Goal: Task Accomplishment & Management: Manage account settings

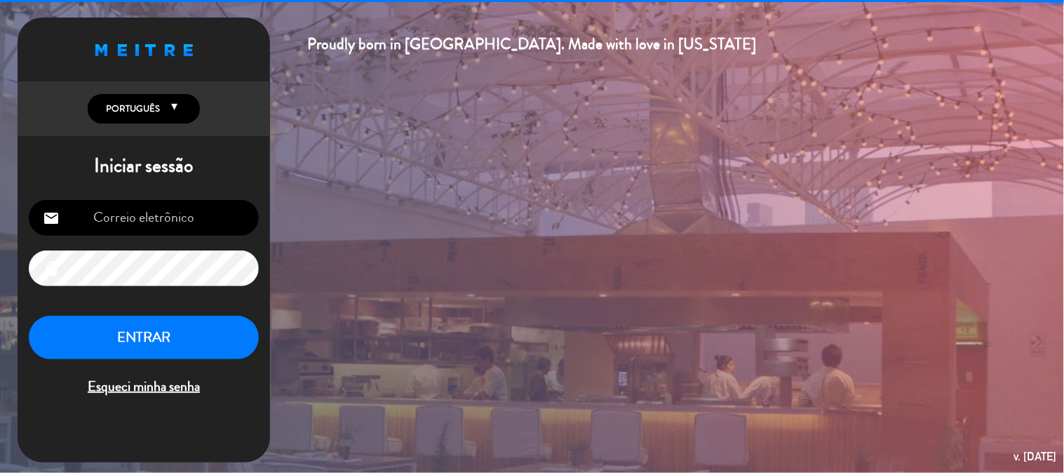
type input "[EMAIL_ADDRESS][DOMAIN_NAME]"
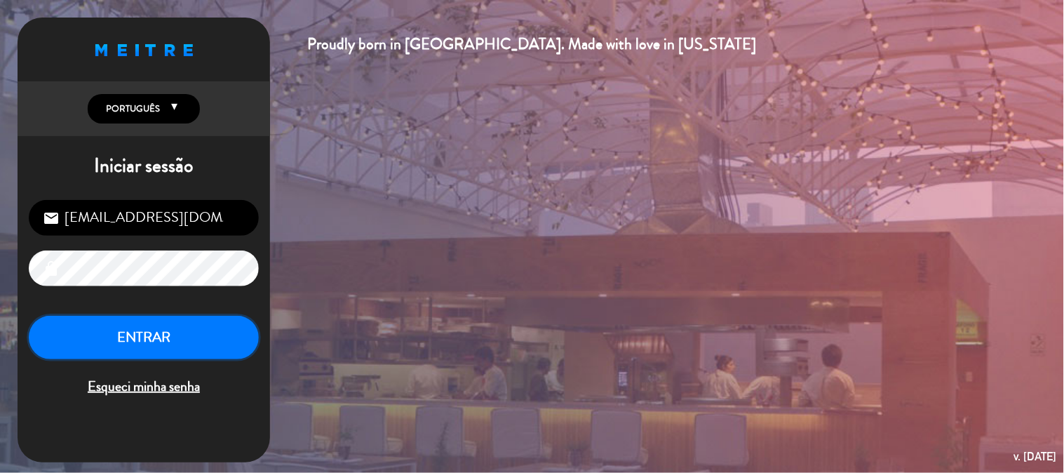
click at [170, 335] on button "ENTRAR" at bounding box center [144, 338] width 230 height 44
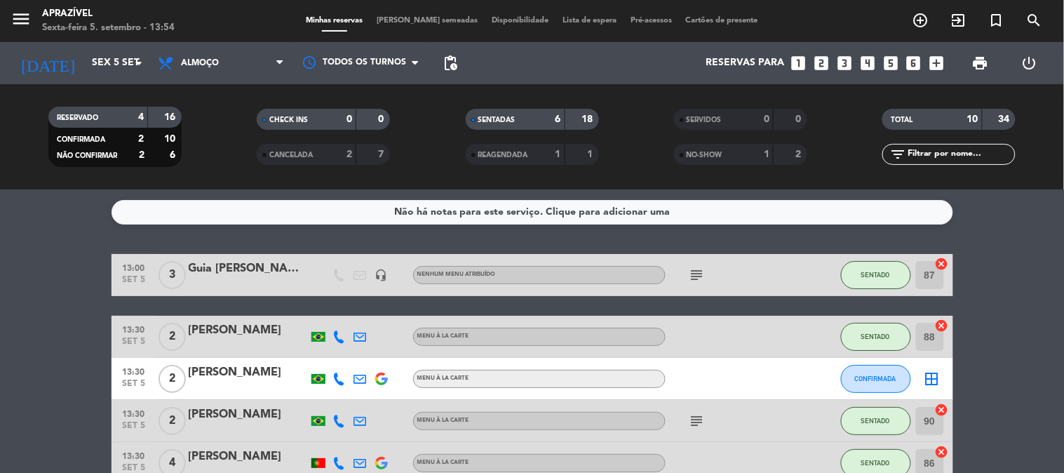
click at [269, 291] on div "13:00 [DATE] 3 Guia [PERSON_NAME] headset_mic Nenhum menu atribuído subject SEN…" at bounding box center [533, 275] width 842 height 42
click at [283, 279] on div at bounding box center [248, 284] width 119 height 11
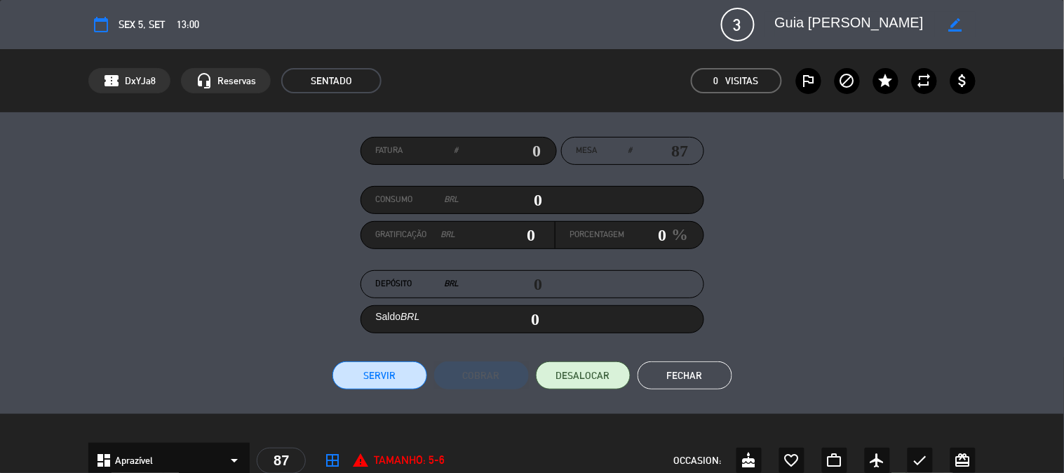
drag, startPoint x: 523, startPoint y: 200, endPoint x: 861, endPoint y: 186, distance: 338.5
click at [805, 190] on div "Fatura # Mesa # 87 Consumo BRL 0 Gratificação BRL 0 Porcentagem 0 % Depósito BR…" at bounding box center [531, 263] width 887 height 253
type input "1"
type input "01"
type input "13"
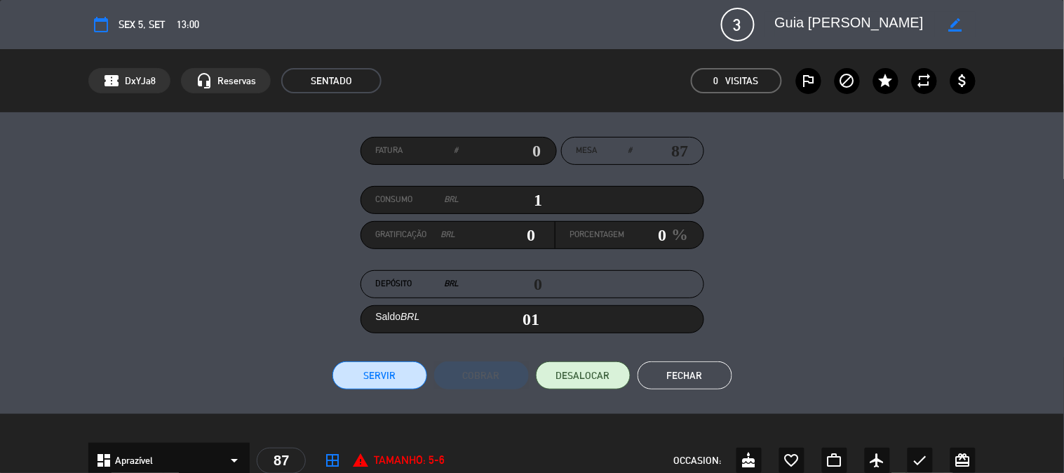
type input "13"
type input "136"
click at [361, 382] on button "Servir" at bounding box center [380, 375] width 95 height 28
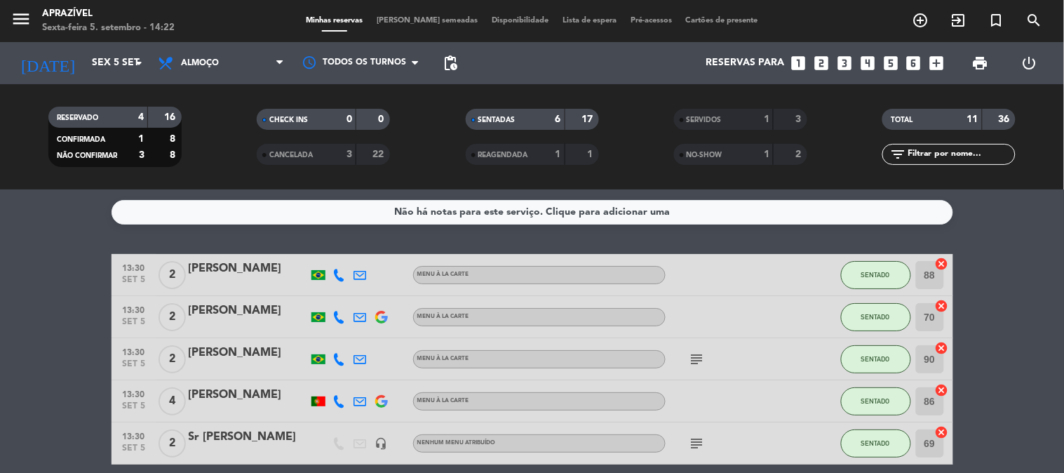
click at [696, 362] on icon "subject" at bounding box center [697, 359] width 17 height 17
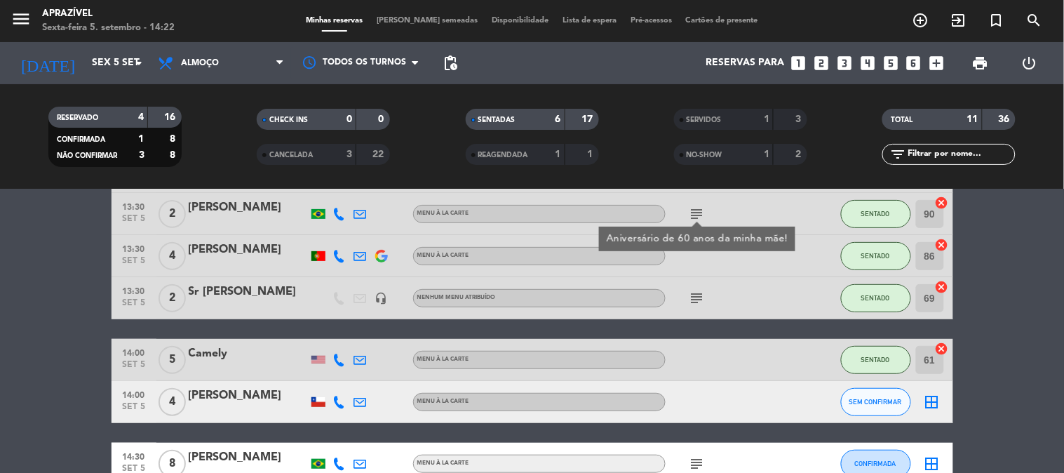
scroll to position [156, 0]
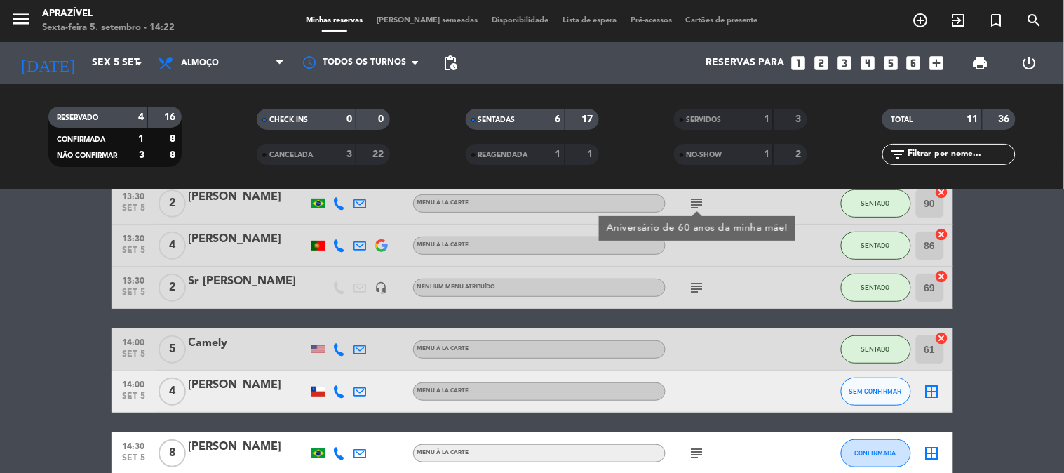
click at [704, 295] on icon "subject" at bounding box center [697, 287] width 17 height 17
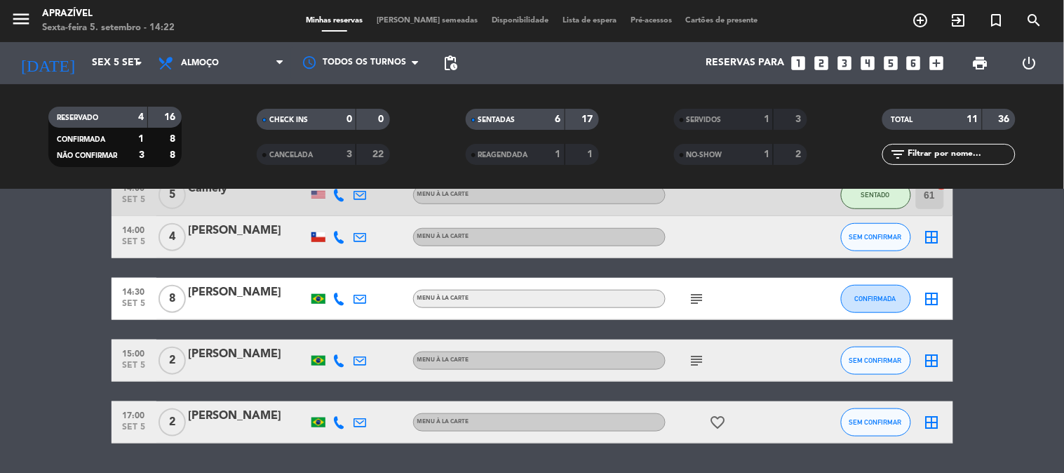
scroll to position [312, 0]
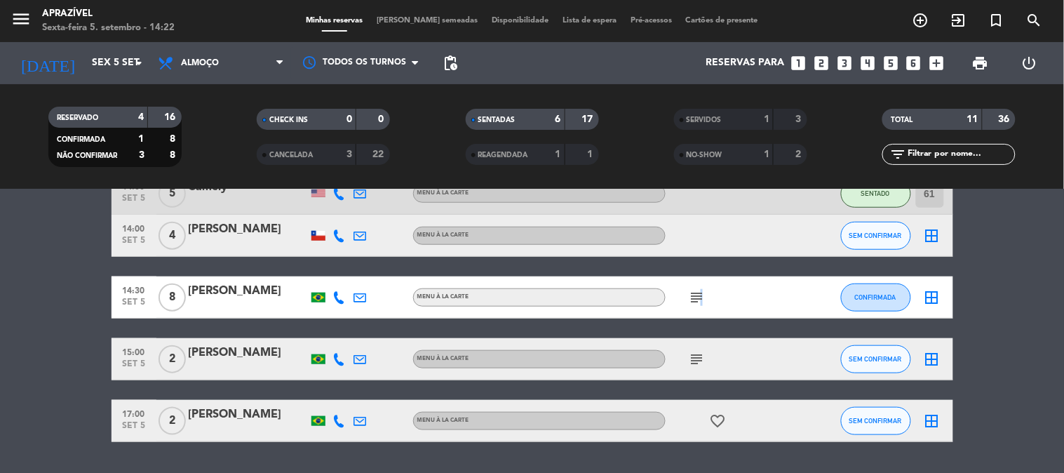
click at [700, 297] on icon "subject" at bounding box center [697, 297] width 17 height 17
click at [699, 356] on icon "subject" at bounding box center [697, 359] width 17 height 17
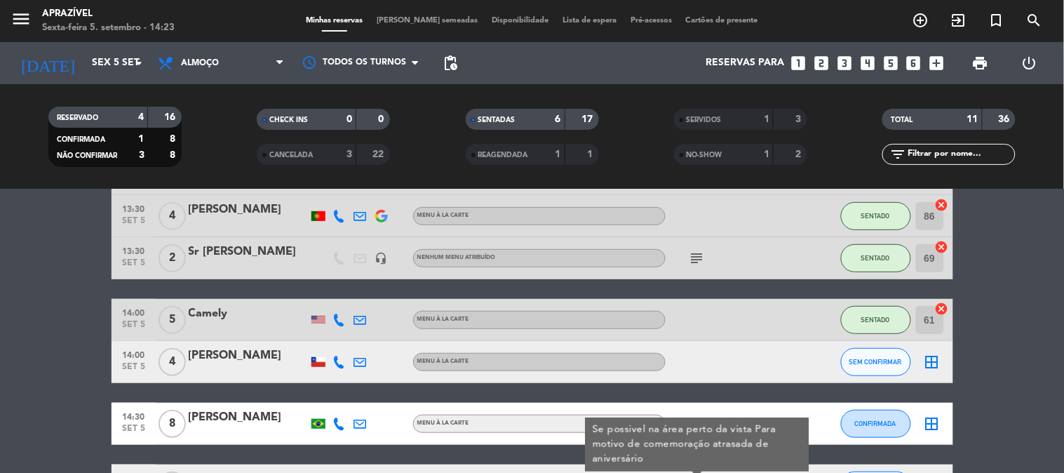
scroll to position [0, 0]
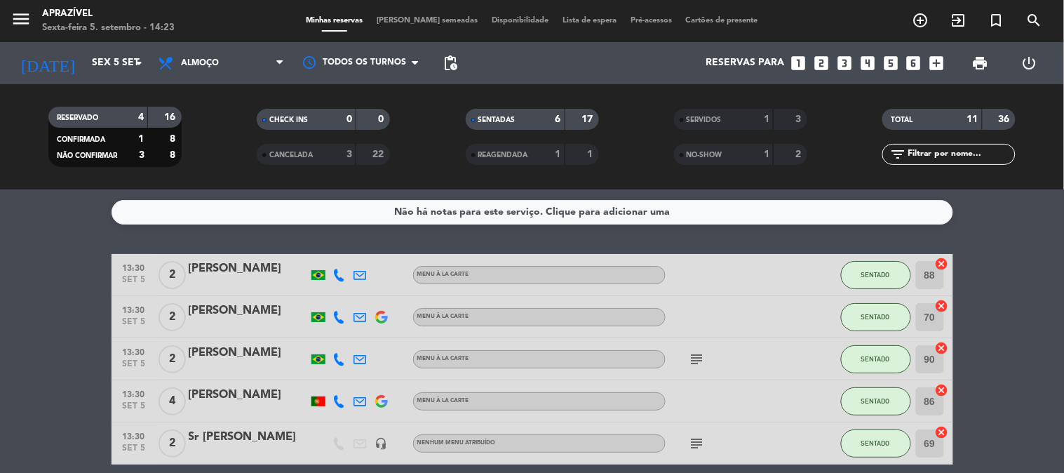
click at [692, 361] on icon "subject" at bounding box center [697, 359] width 17 height 17
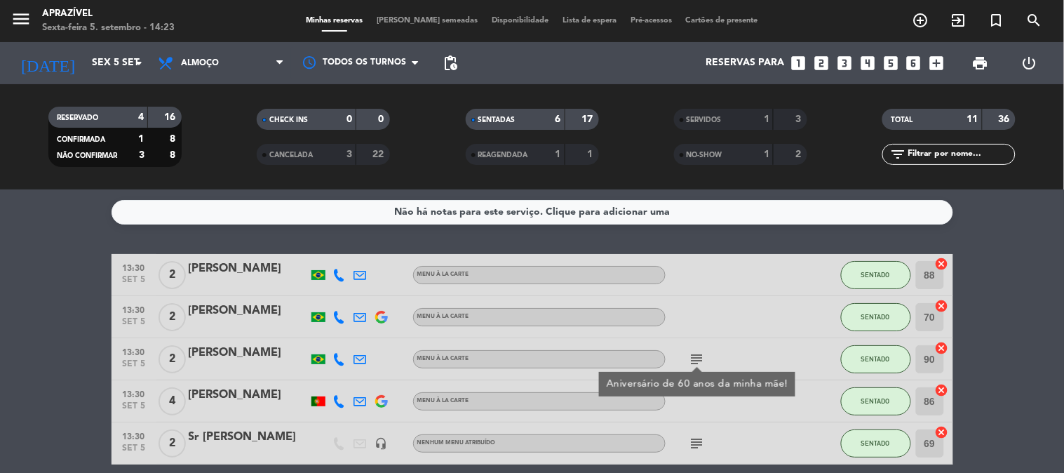
scroll to position [78, 0]
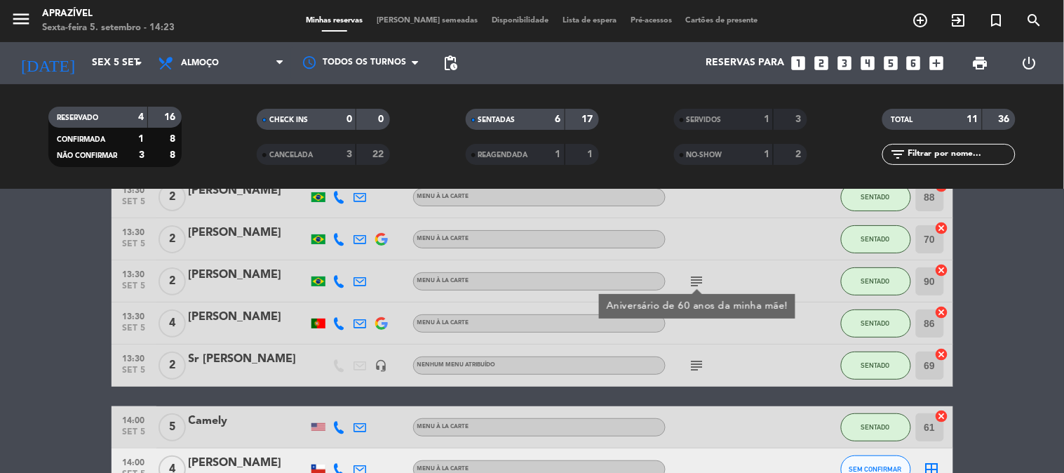
click at [702, 363] on icon "subject" at bounding box center [697, 365] width 17 height 17
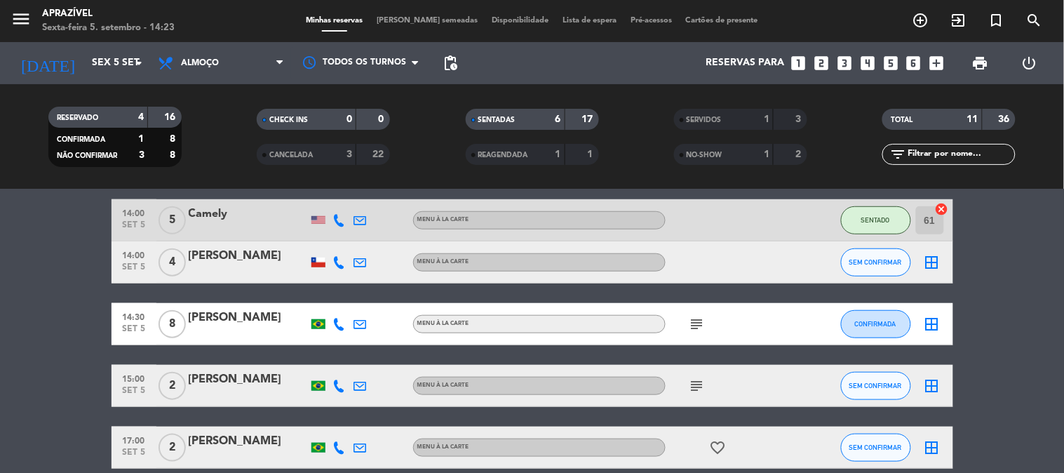
scroll to position [312, 0]
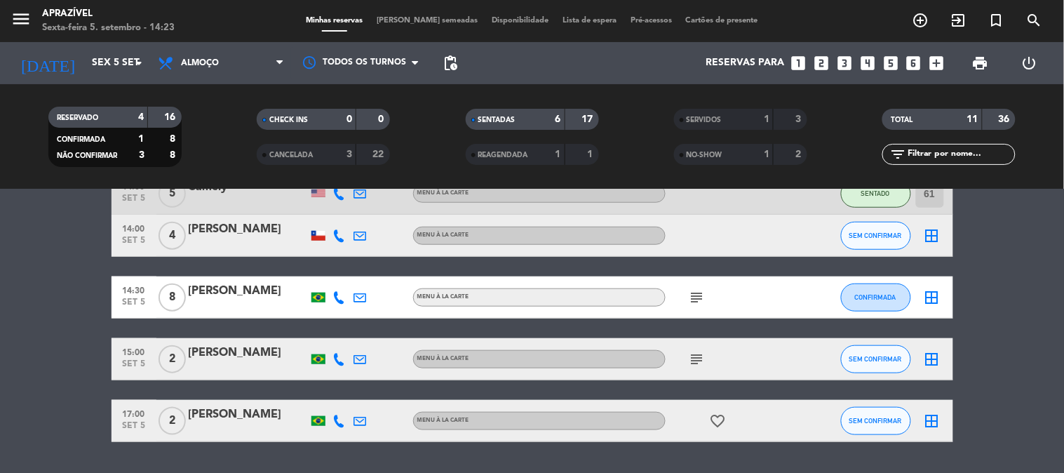
click at [703, 296] on icon "subject" at bounding box center [697, 297] width 17 height 17
click at [699, 359] on icon "subject" at bounding box center [697, 359] width 17 height 17
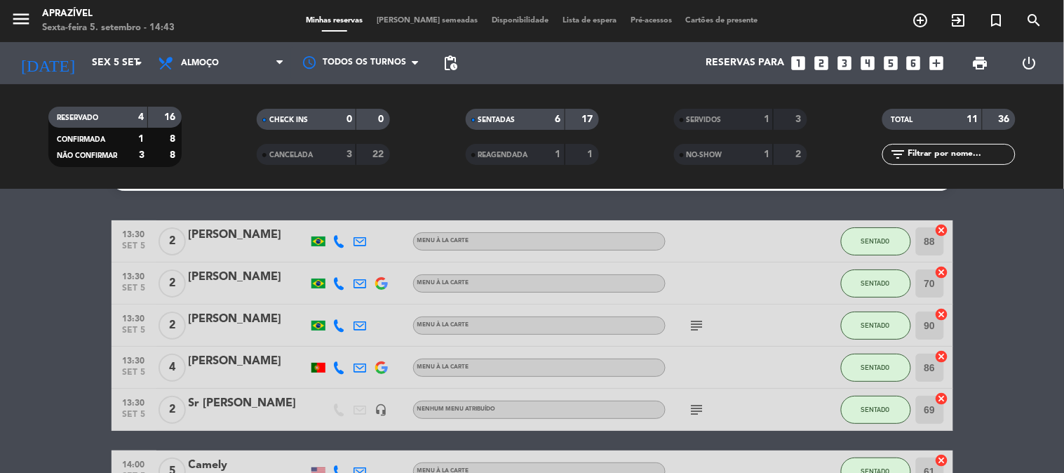
scroll to position [0, 0]
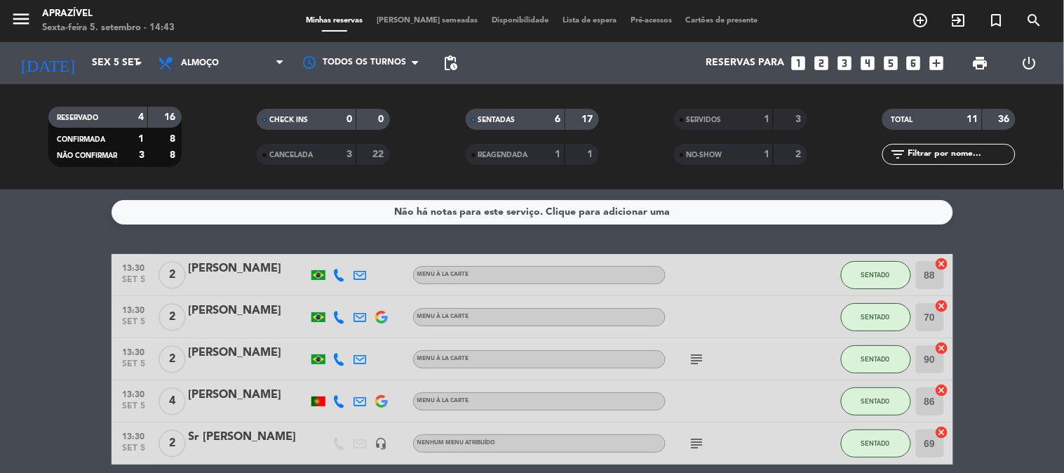
click at [216, 353] on div "[PERSON_NAME]" at bounding box center [248, 353] width 119 height 18
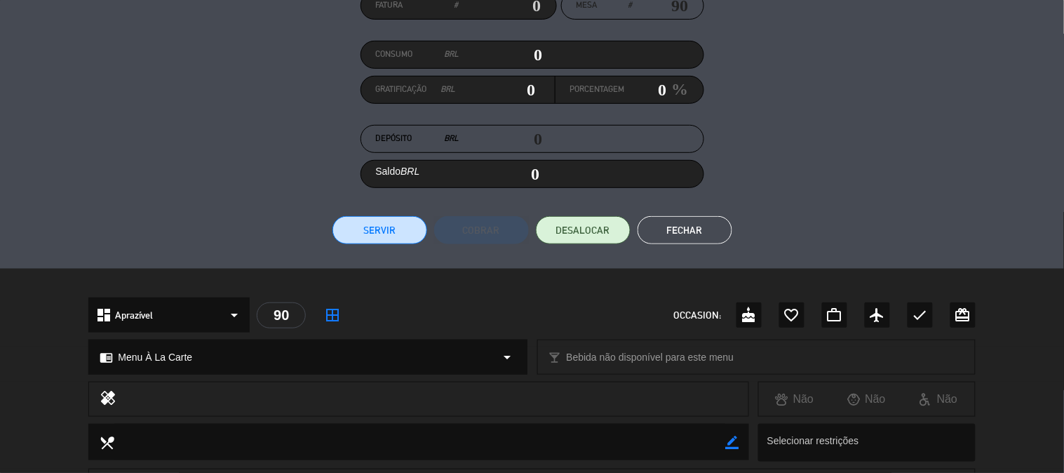
scroll to position [91, 0]
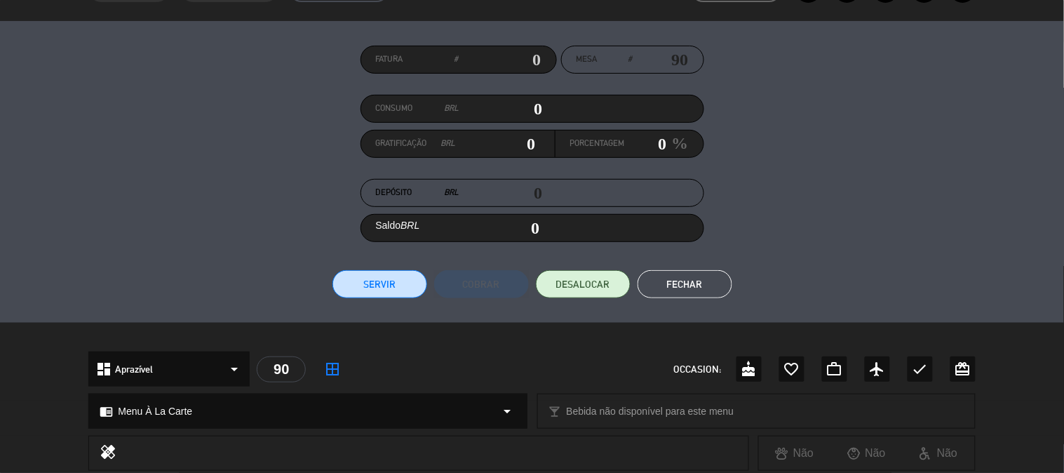
click at [384, 274] on button "Servir" at bounding box center [380, 284] width 95 height 28
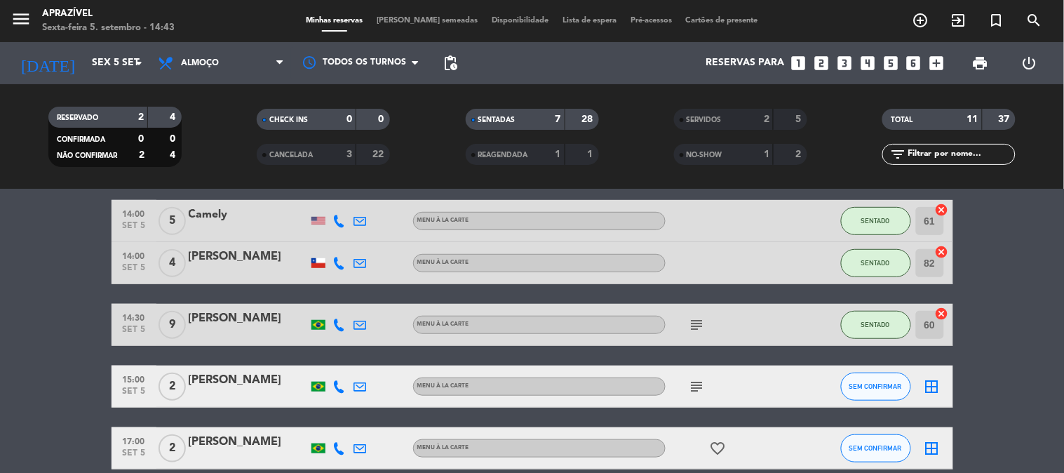
scroll to position [309, 0]
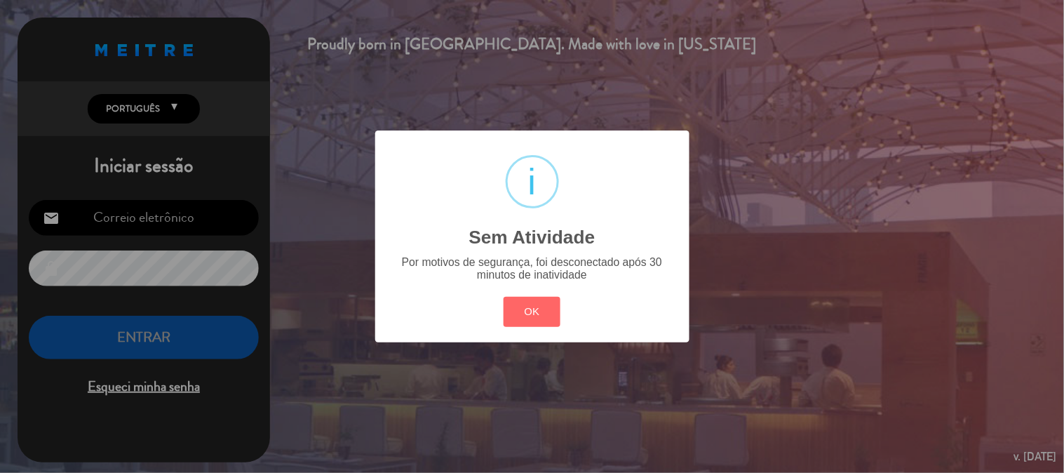
type input "[EMAIL_ADDRESS][DOMAIN_NAME]"
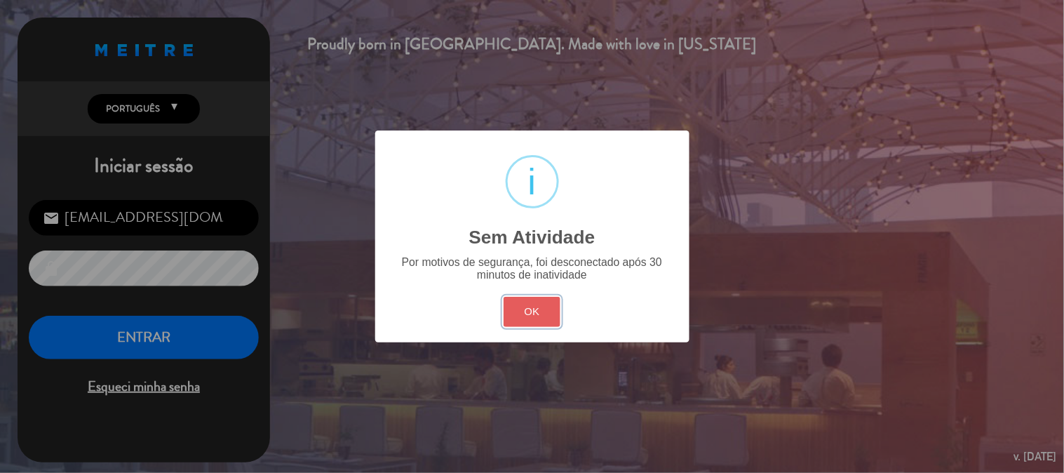
click at [516, 320] on button "OK" at bounding box center [532, 312] width 57 height 30
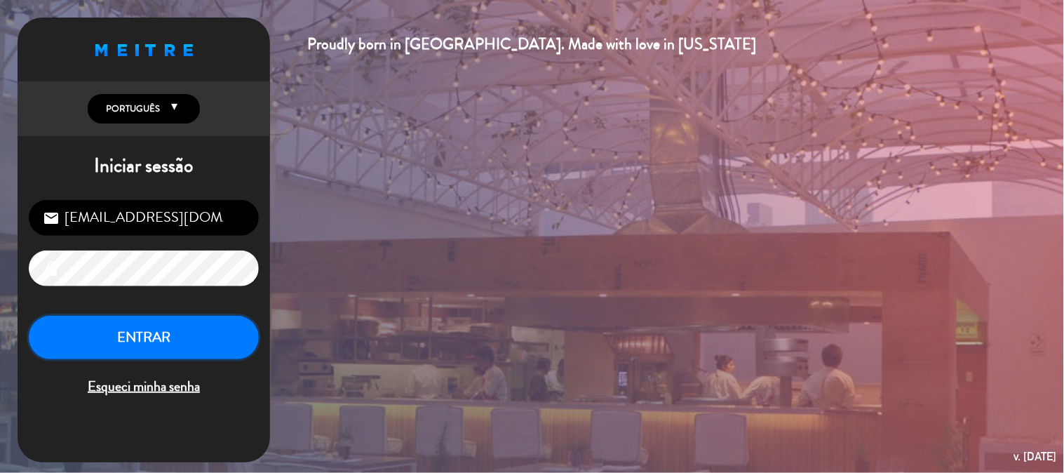
click at [242, 351] on button "ENTRAR" at bounding box center [144, 338] width 230 height 44
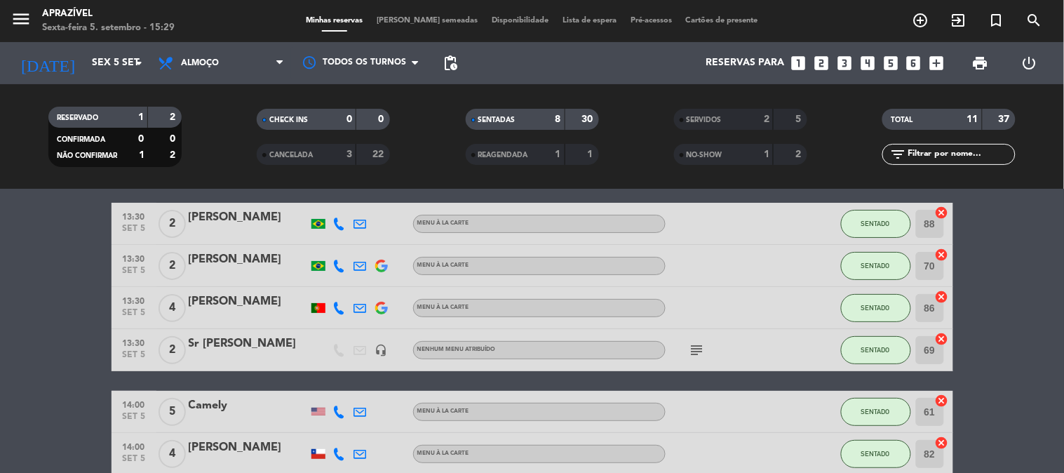
scroll to position [78, 0]
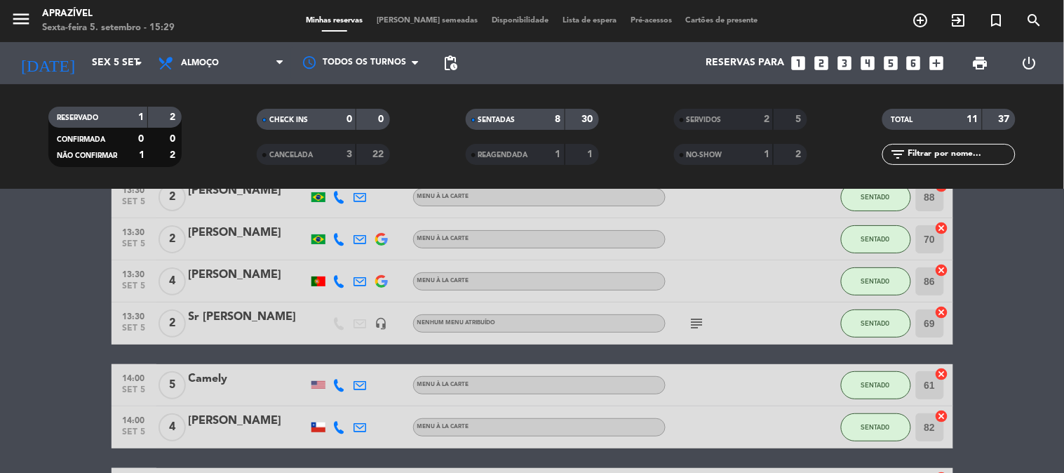
click at [281, 391] on div at bounding box center [248, 394] width 119 height 11
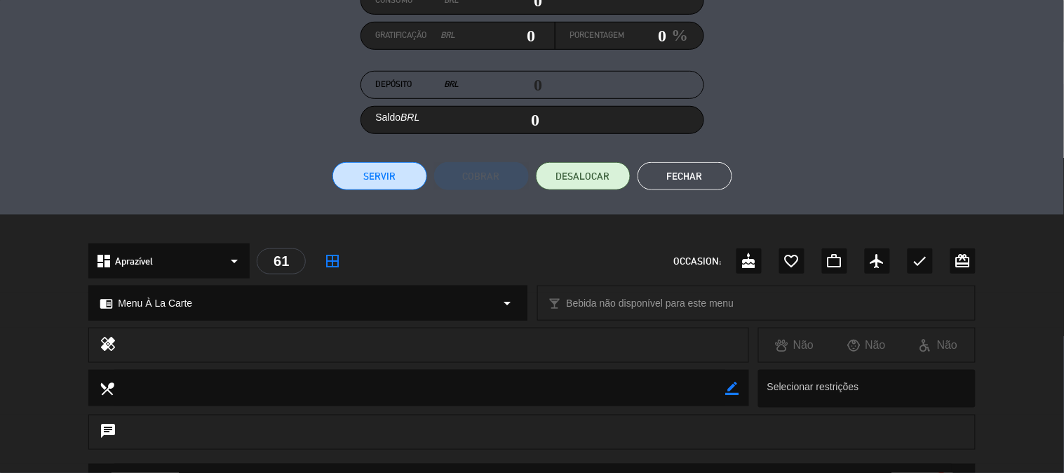
scroll to position [169, 0]
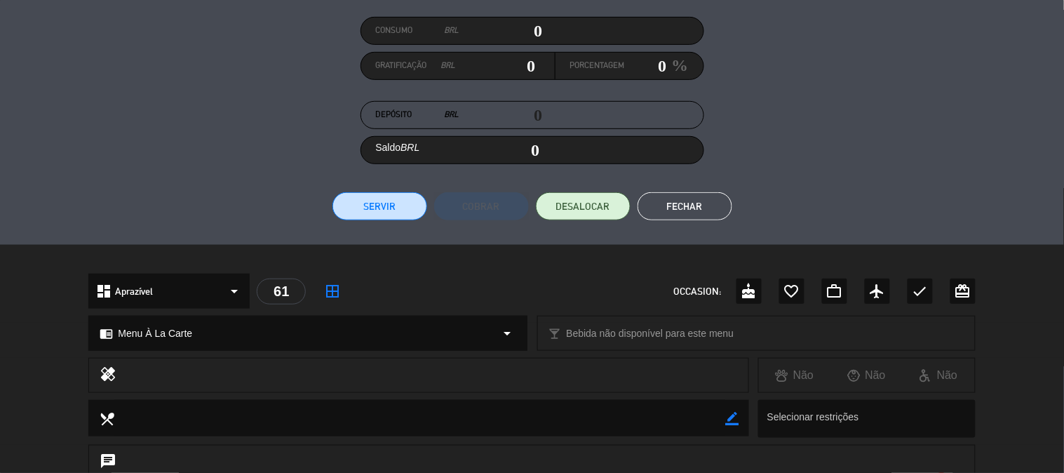
click at [401, 198] on button "Servir" at bounding box center [380, 206] width 95 height 28
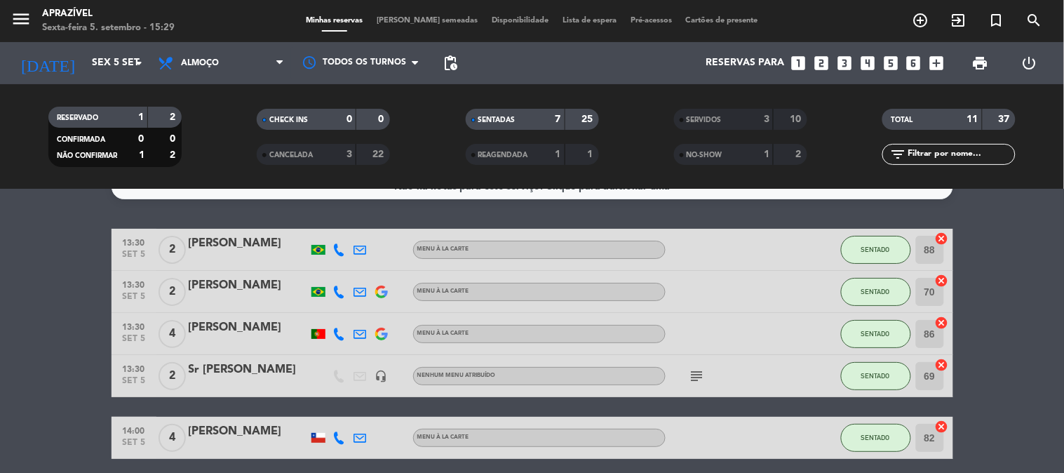
scroll to position [0, 0]
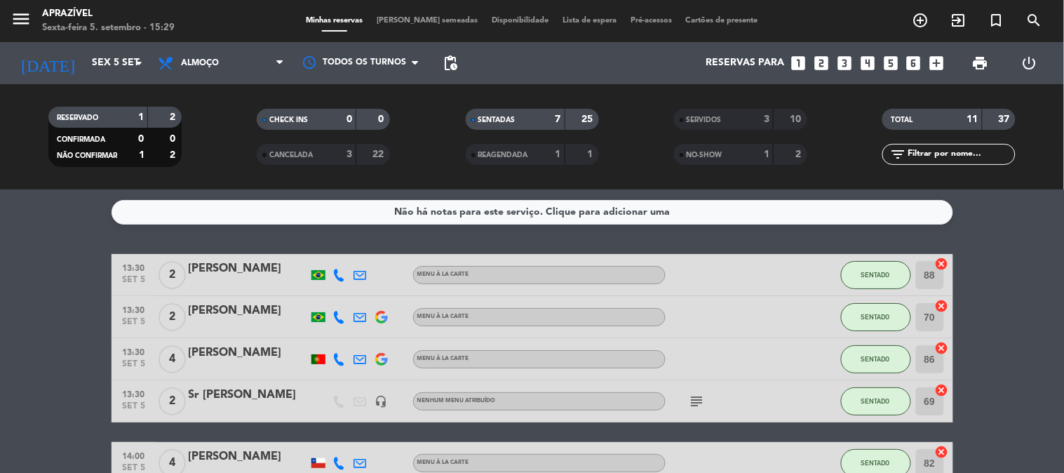
click at [300, 276] on div "[PERSON_NAME]" at bounding box center [248, 269] width 119 height 18
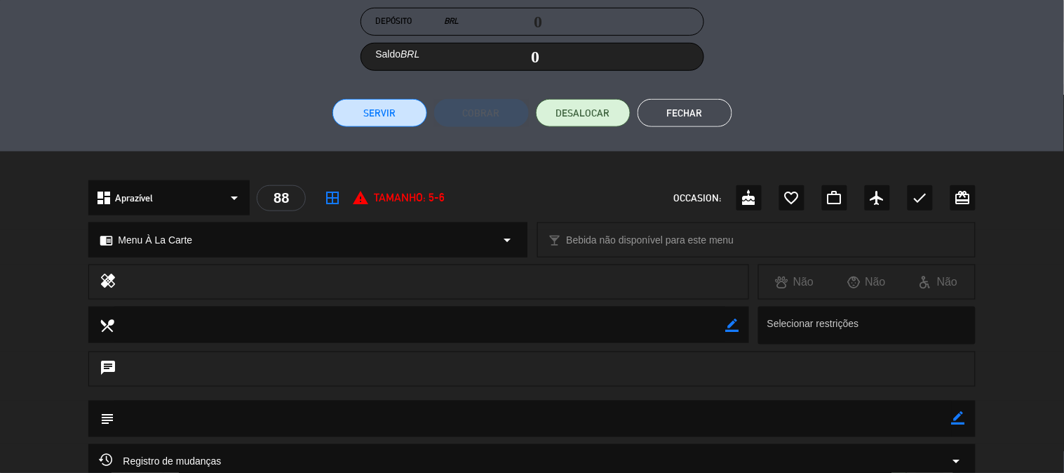
scroll to position [247, 0]
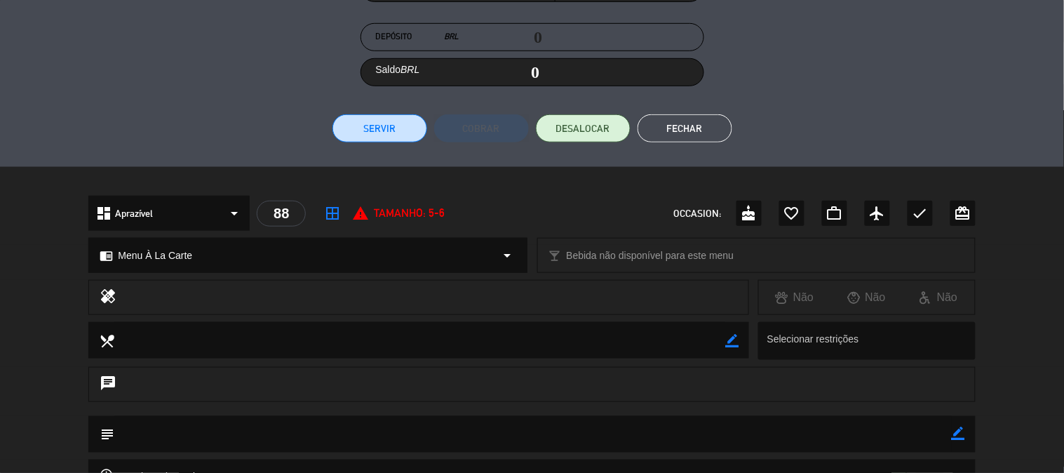
click at [362, 123] on button "Servir" at bounding box center [380, 128] width 95 height 28
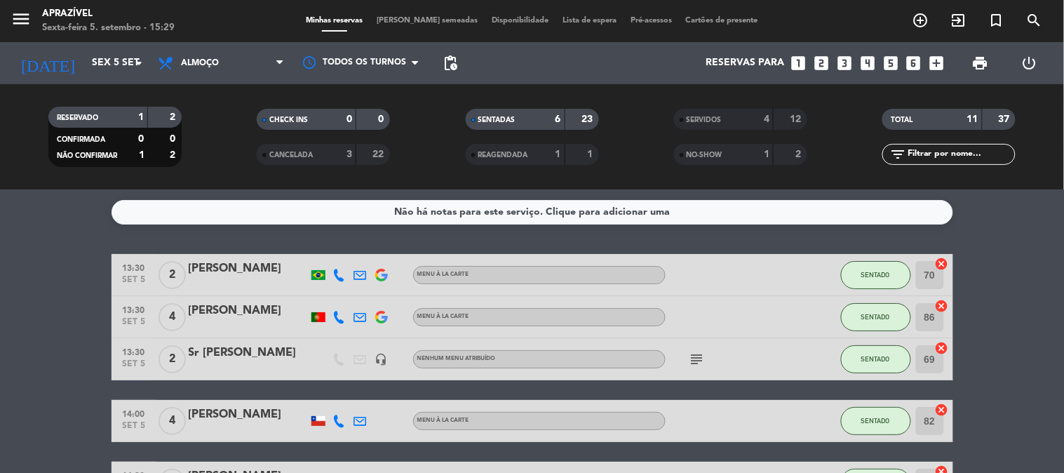
click at [249, 323] on div at bounding box center [248, 326] width 119 height 11
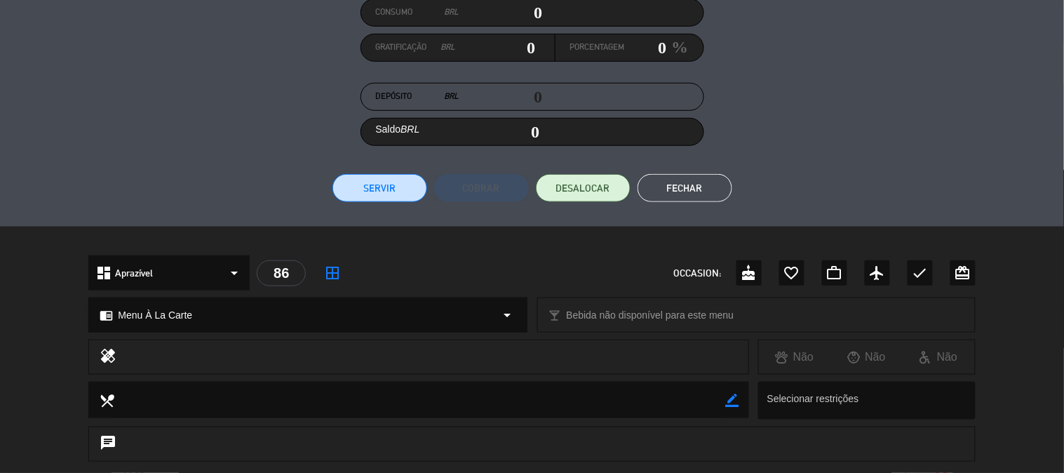
scroll to position [169, 0]
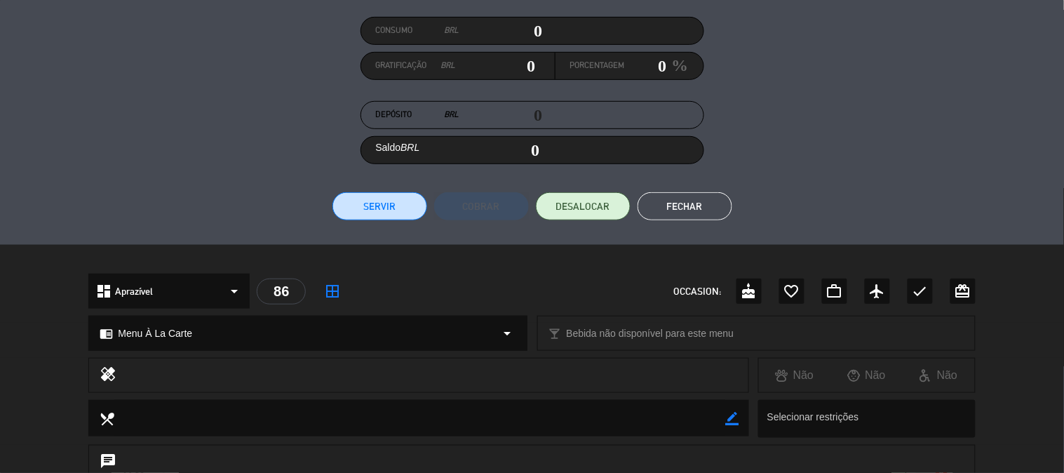
click at [397, 201] on button "Servir" at bounding box center [380, 206] width 95 height 28
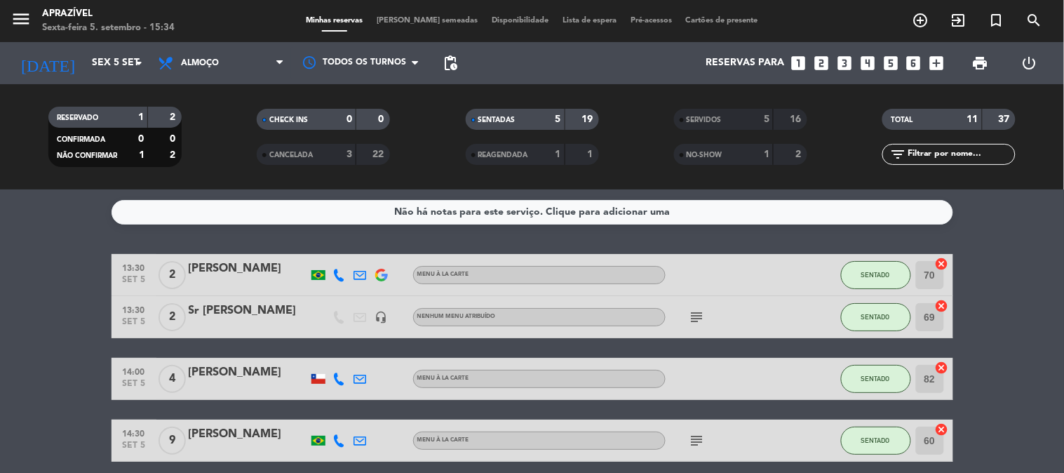
click at [234, 368] on div "[PERSON_NAME]" at bounding box center [248, 372] width 119 height 18
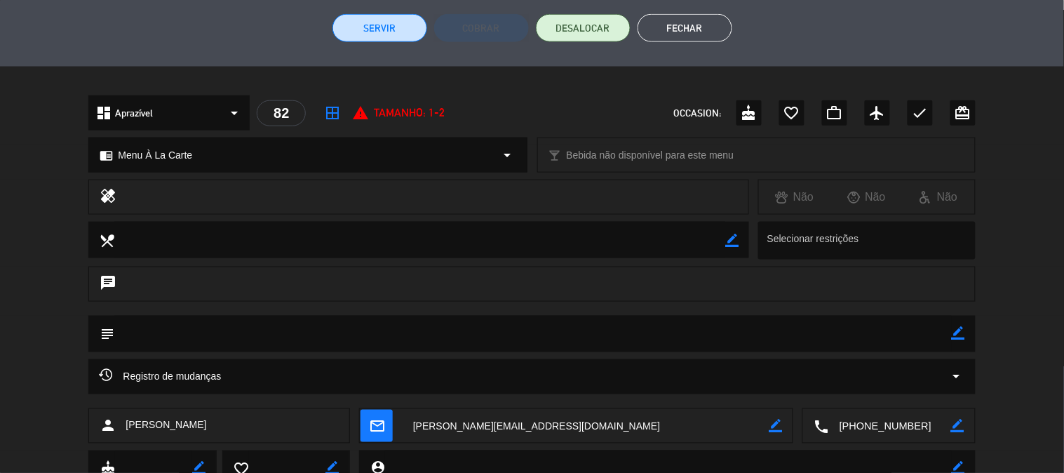
scroll to position [325, 0]
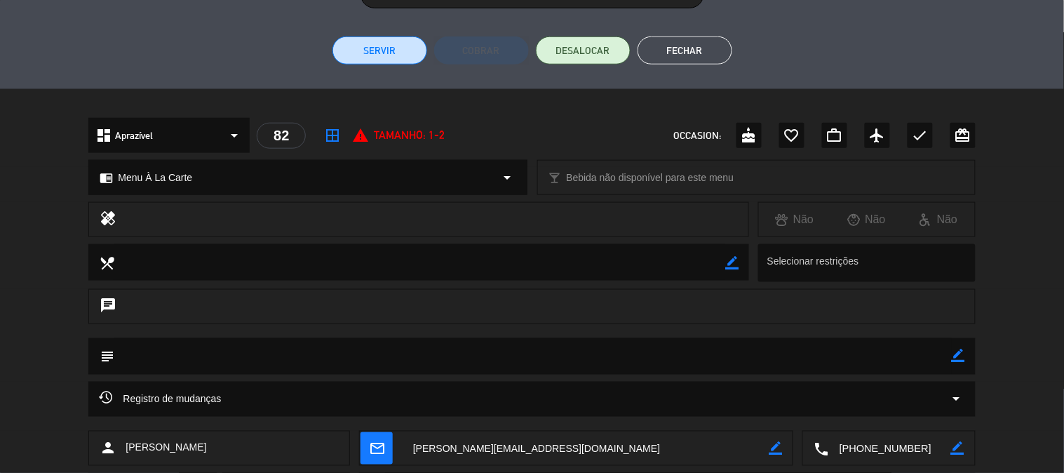
click at [362, 49] on button "Servir" at bounding box center [380, 50] width 95 height 28
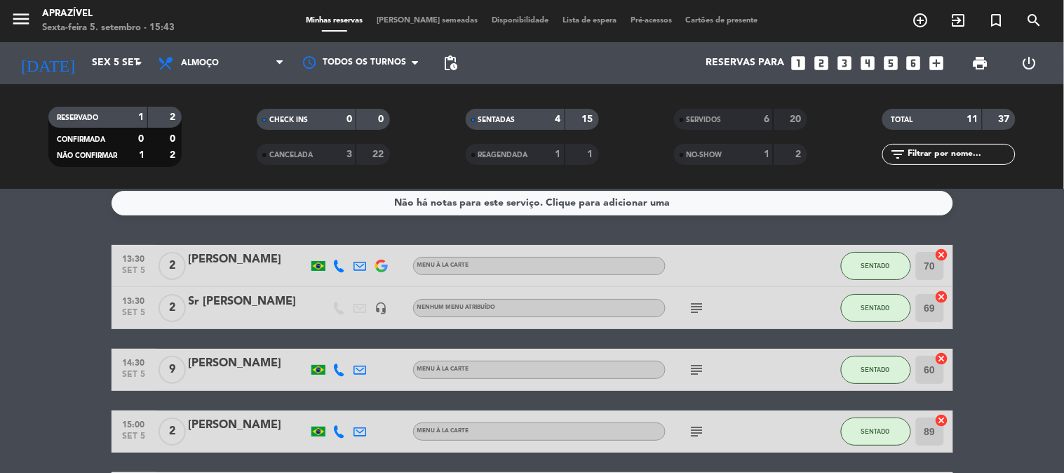
scroll to position [0, 0]
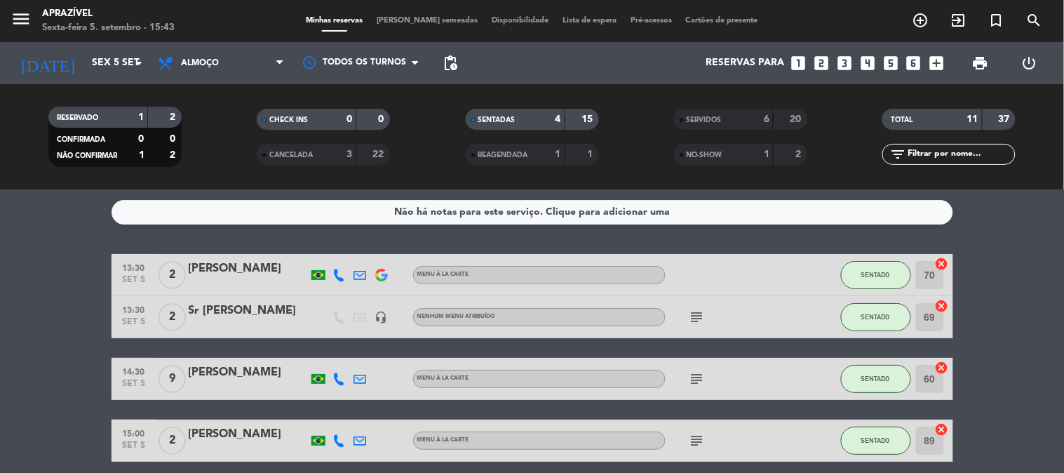
click at [288, 321] on div at bounding box center [248, 326] width 119 height 11
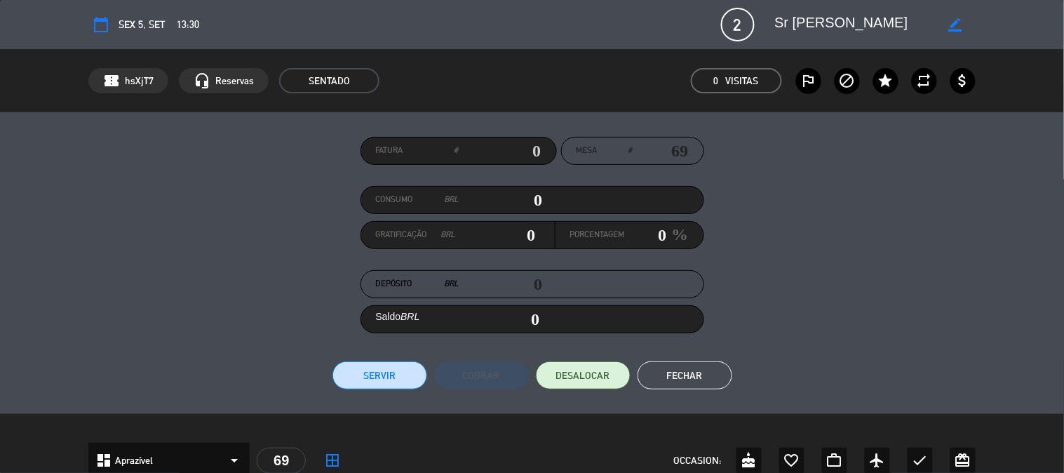
drag, startPoint x: 508, startPoint y: 193, endPoint x: 829, endPoint y: 222, distance: 322.7
click at [814, 215] on div "Fatura # Mesa # 69 Consumo BRL 0 Gratificação BRL 0 Porcentagem 0 % Depósito BR…" at bounding box center [531, 263] width 887 height 253
type input "6"
type input "06"
type input "64"
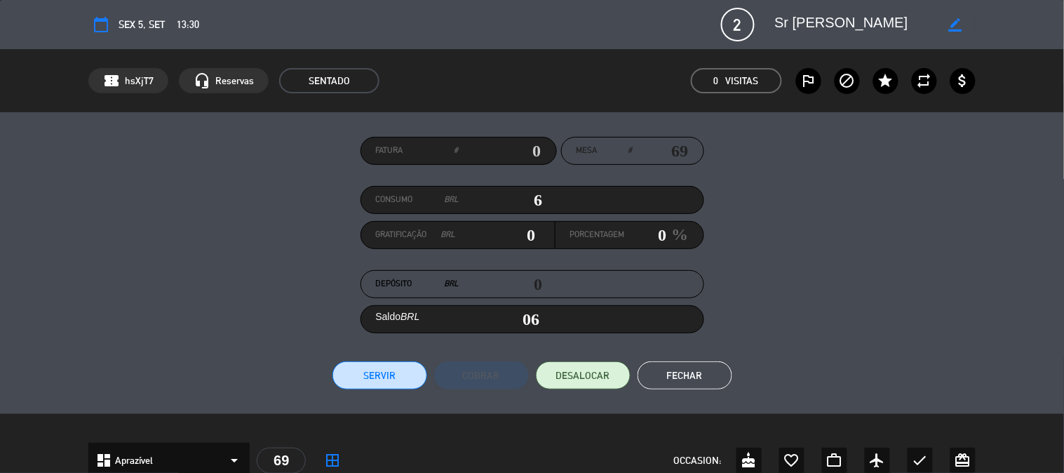
type input "64"
type input "6"
type input "06"
type input "60"
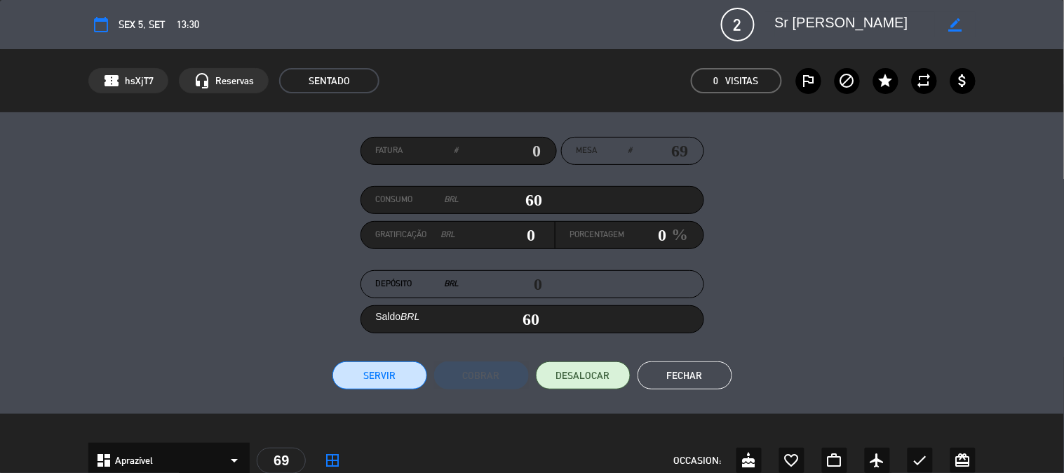
type input "604"
click at [377, 373] on button "Servir" at bounding box center [380, 375] width 95 height 28
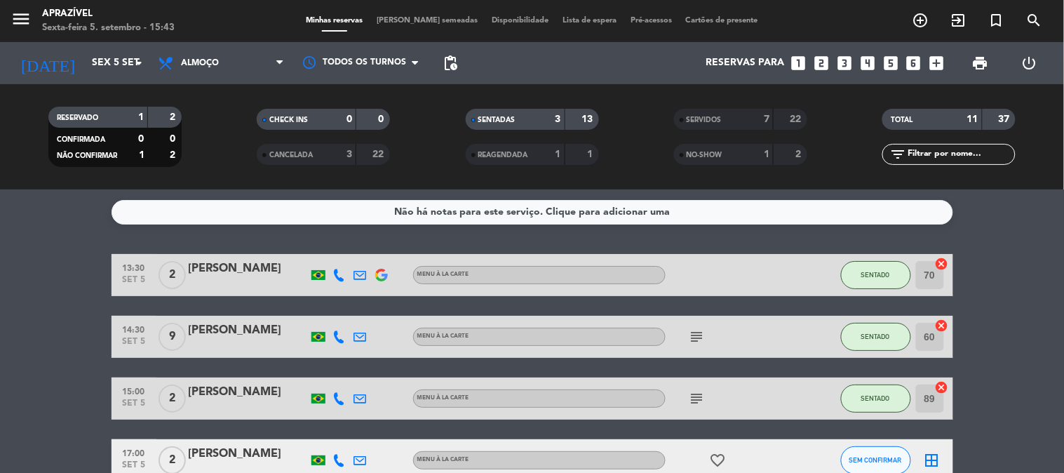
click at [237, 250] on div "Não há notas para este serviço. Clique para adicionar uma 13:30 [DATE] 2 [PERSO…" at bounding box center [532, 330] width 1064 height 283
click at [234, 271] on div "[PERSON_NAME]" at bounding box center [248, 269] width 119 height 18
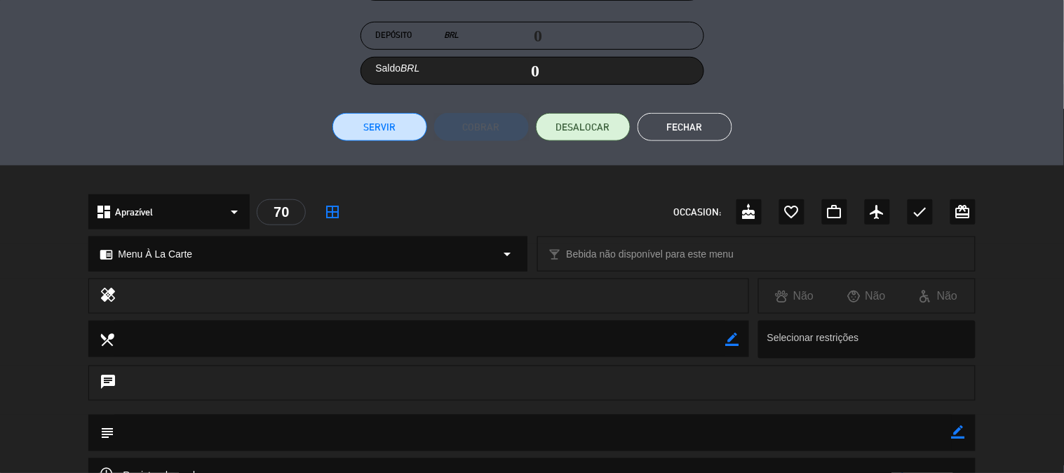
scroll to position [247, 0]
click at [358, 123] on button "Servir" at bounding box center [380, 128] width 95 height 28
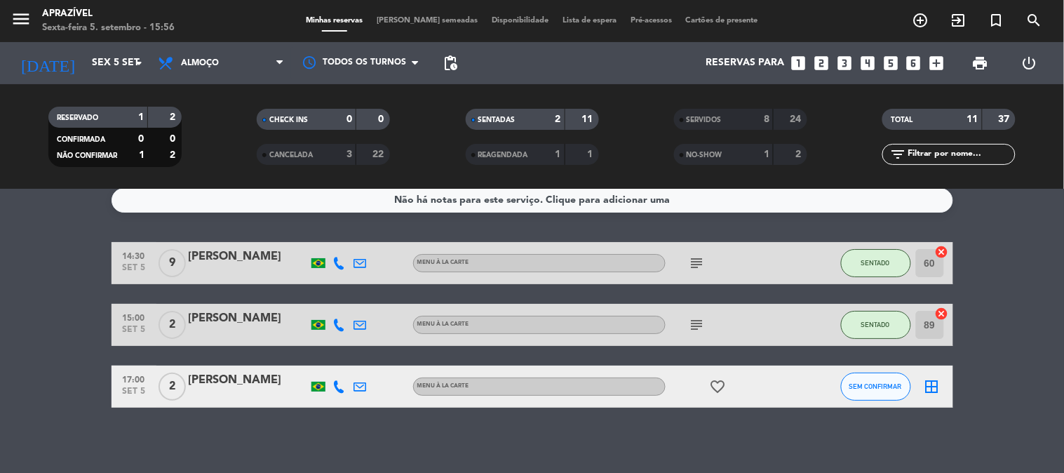
scroll to position [16, 0]
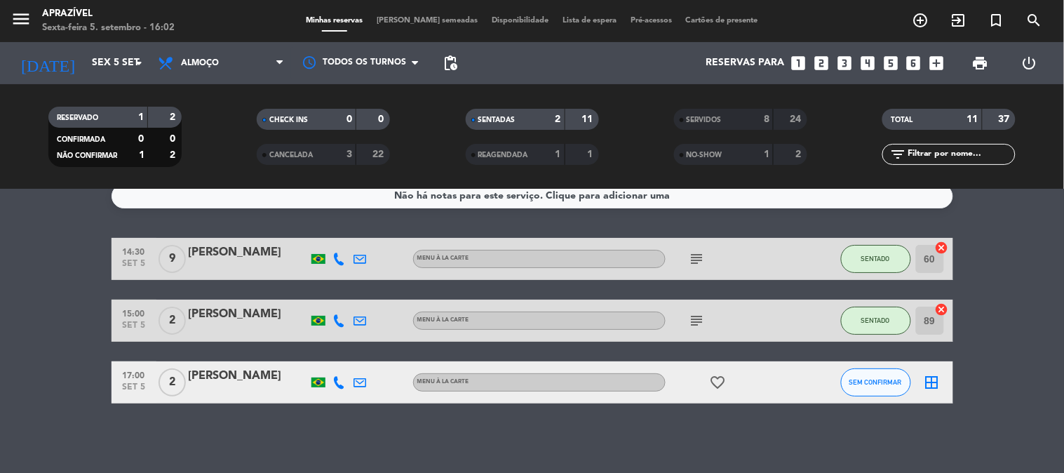
click at [706, 257] on span "subject" at bounding box center [697, 258] width 21 height 17
click at [691, 260] on icon "subject" at bounding box center [697, 258] width 17 height 17
click at [695, 332] on div "subject" at bounding box center [729, 320] width 126 height 41
click at [702, 312] on icon "subject" at bounding box center [697, 320] width 17 height 17
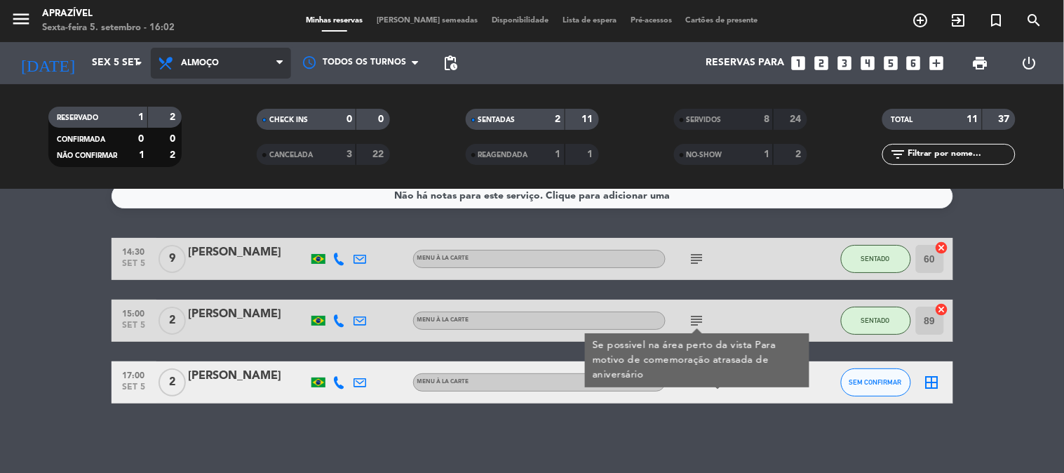
click at [216, 55] on span "Almoço" at bounding box center [221, 63] width 140 height 31
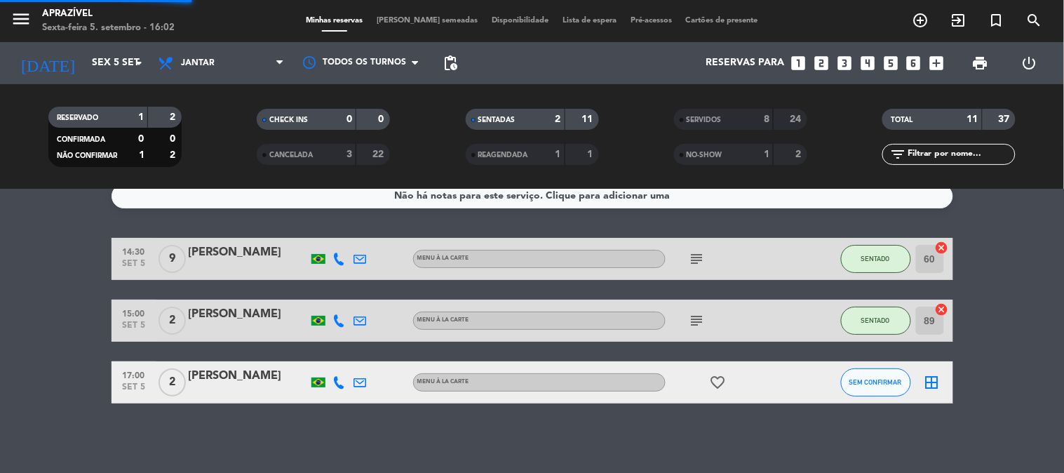
click at [201, 154] on div "menu Aprazível Sexta-feira 5. setembro - 16:02 Minhas reservas Mesas semeadas D…" at bounding box center [532, 94] width 1064 height 189
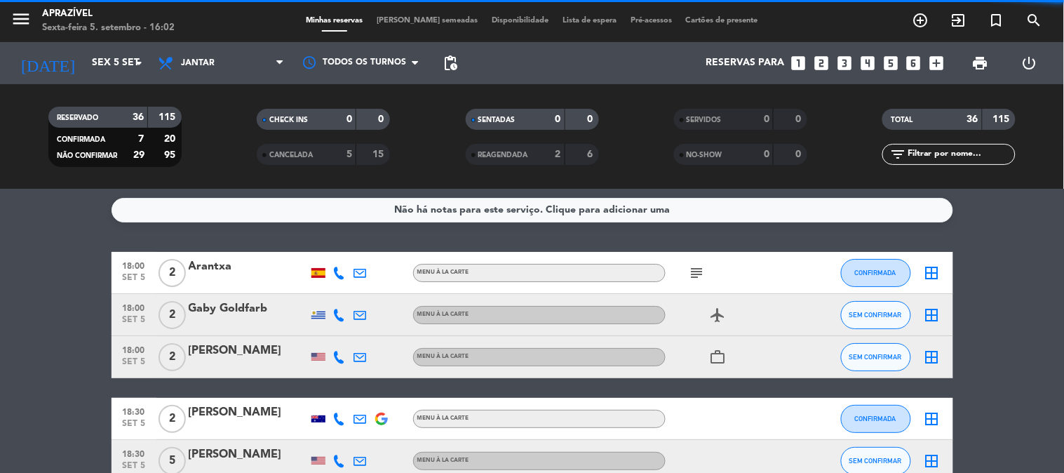
scroll to position [0, 0]
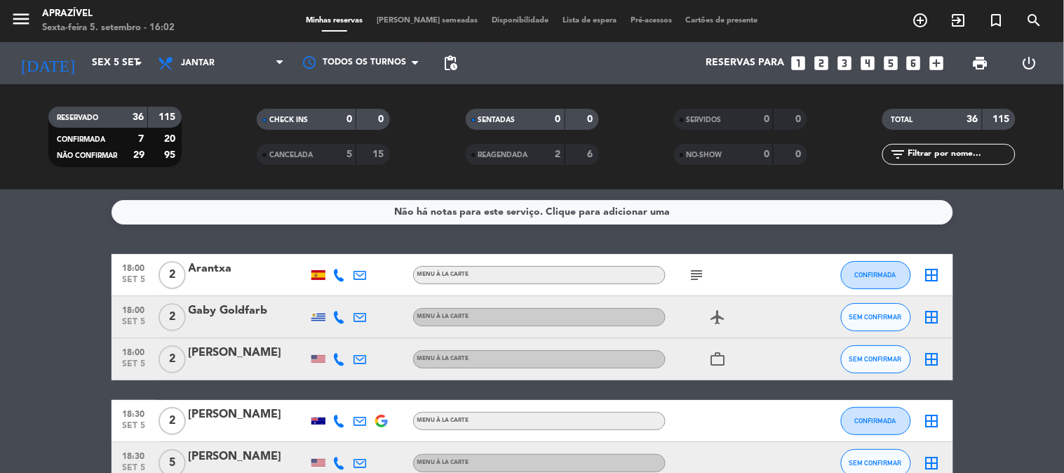
drag, startPoint x: 706, startPoint y: 270, endPoint x: 692, endPoint y: 274, distance: 14.0
click at [705, 270] on span "subject" at bounding box center [697, 275] width 21 height 17
click at [692, 274] on icon "subject" at bounding box center [697, 275] width 17 height 17
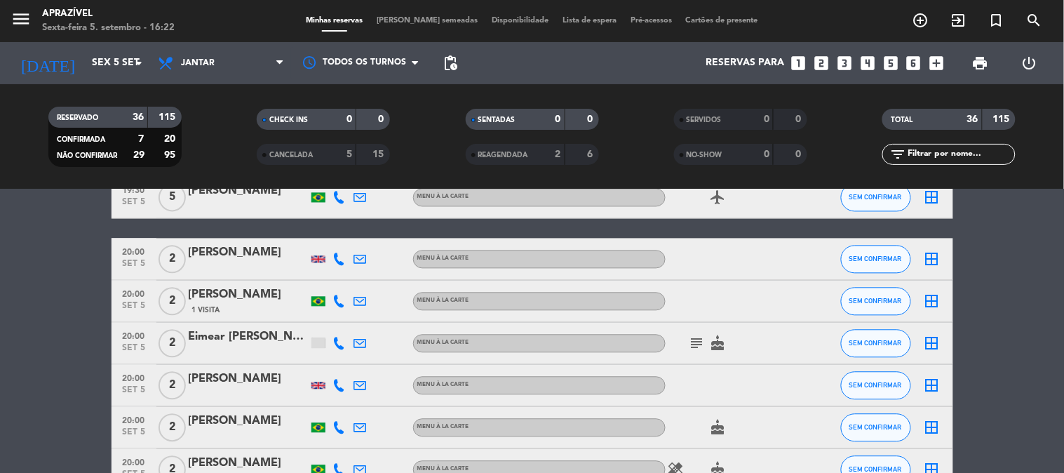
scroll to position [822, 0]
